Goal: Check status: Check status

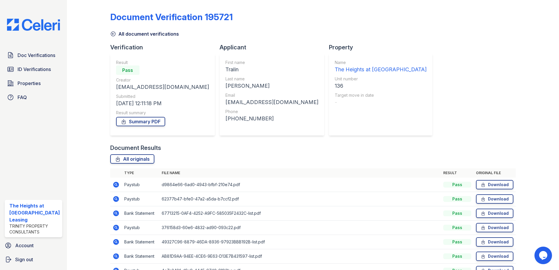
scroll to position [34, 0]
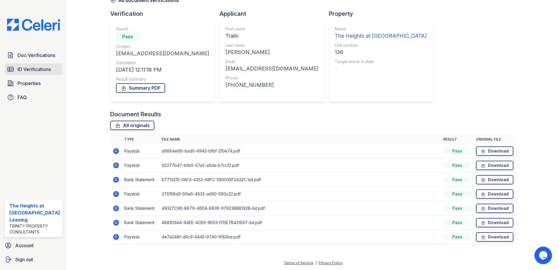
click at [31, 68] on span "ID Verifications" at bounding box center [34, 69] width 33 height 7
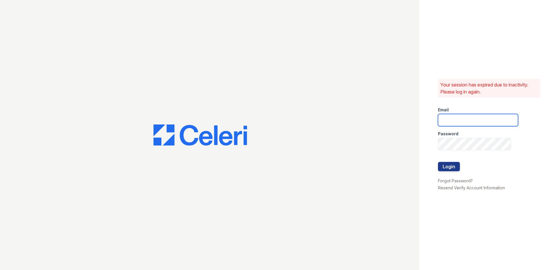
type input "theheightsatdunwoody@trinity-pm.com"
click at [454, 165] on button "Login" at bounding box center [449, 166] width 22 height 9
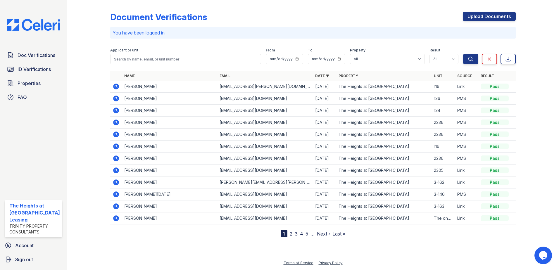
click at [116, 100] on icon at bounding box center [116, 99] width 6 height 6
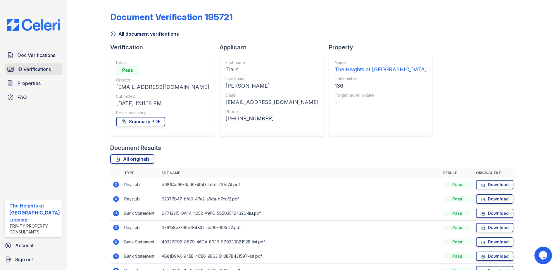
click at [36, 71] on span "ID Verifications" at bounding box center [34, 69] width 33 height 7
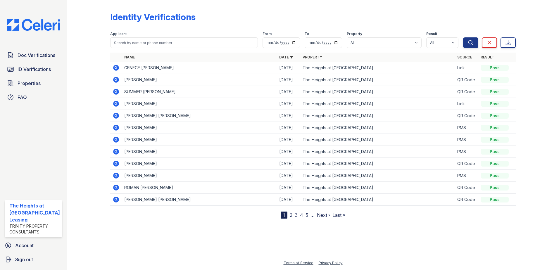
click at [115, 105] on icon at bounding box center [116, 104] width 6 height 6
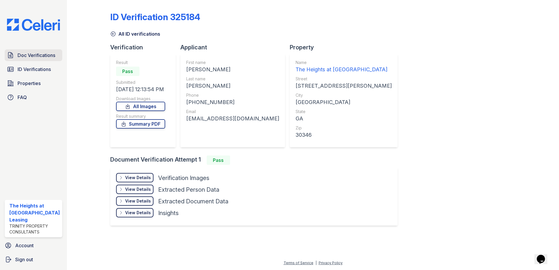
click at [44, 54] on span "Doc Verifications" at bounding box center [37, 55] width 38 height 7
